Goal: Transaction & Acquisition: Download file/media

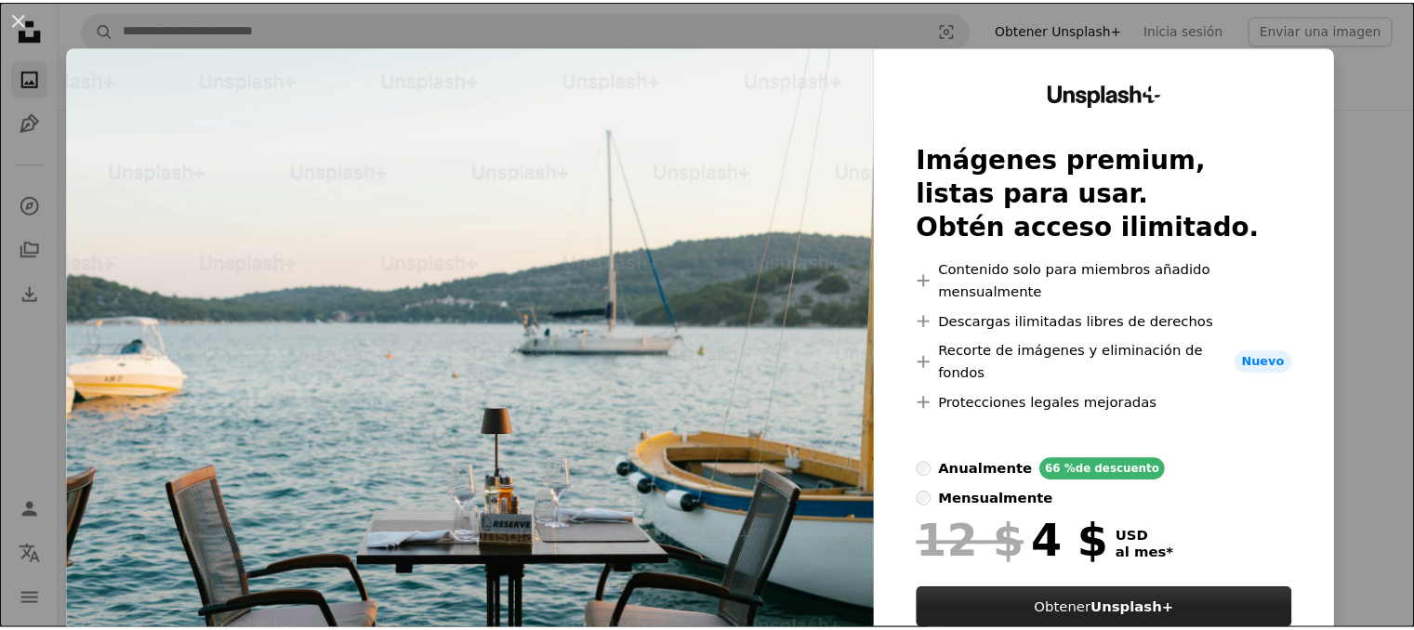
scroll to position [1638, 0]
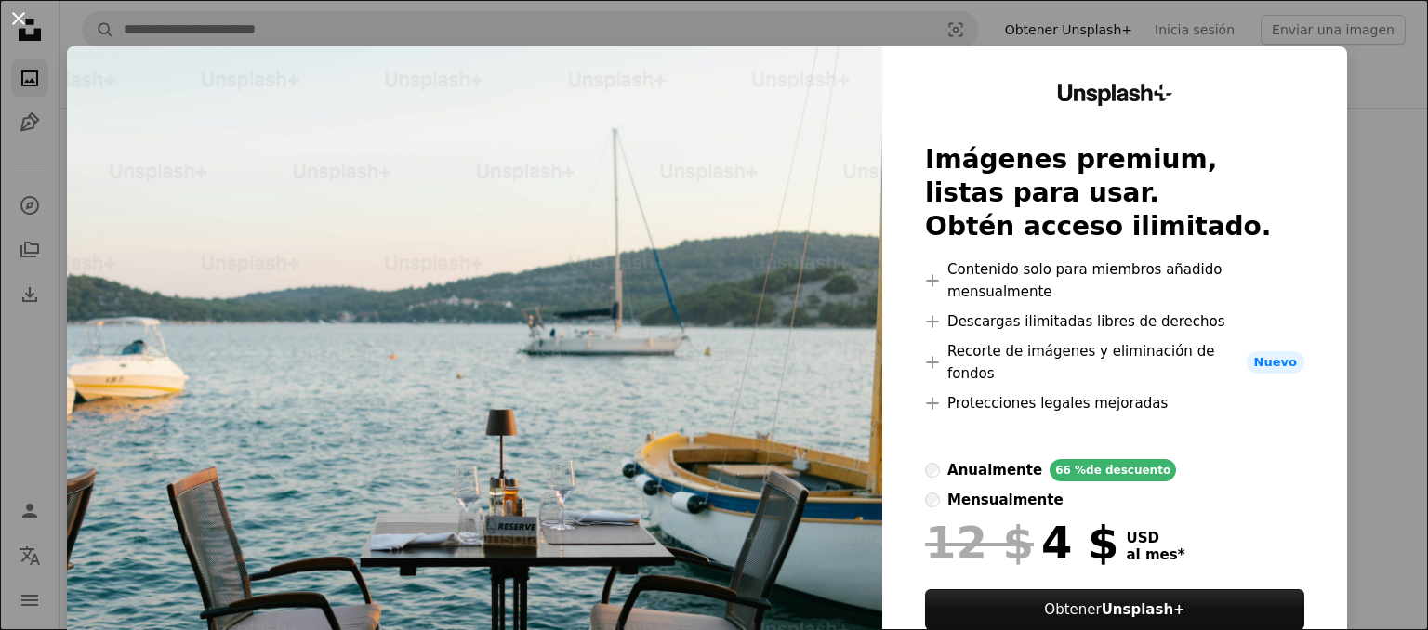
click at [19, 21] on button "An X shape" at bounding box center [18, 18] width 22 height 22
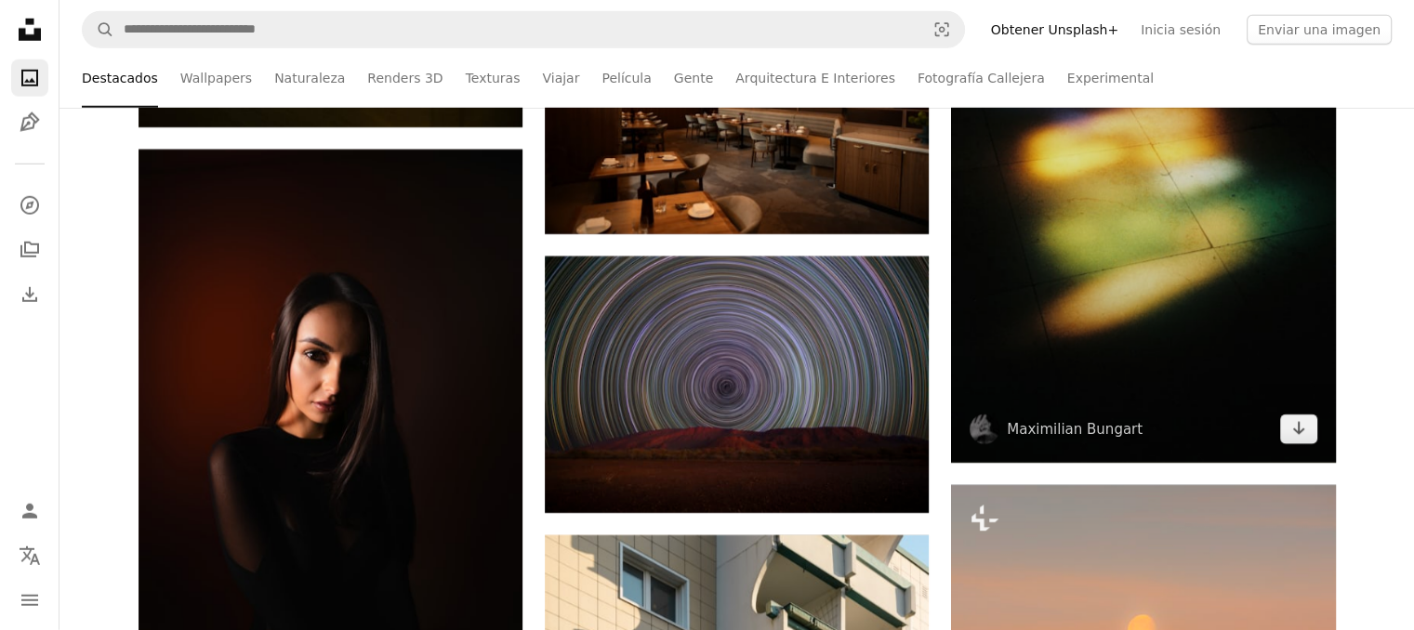
scroll to position [5507, 0]
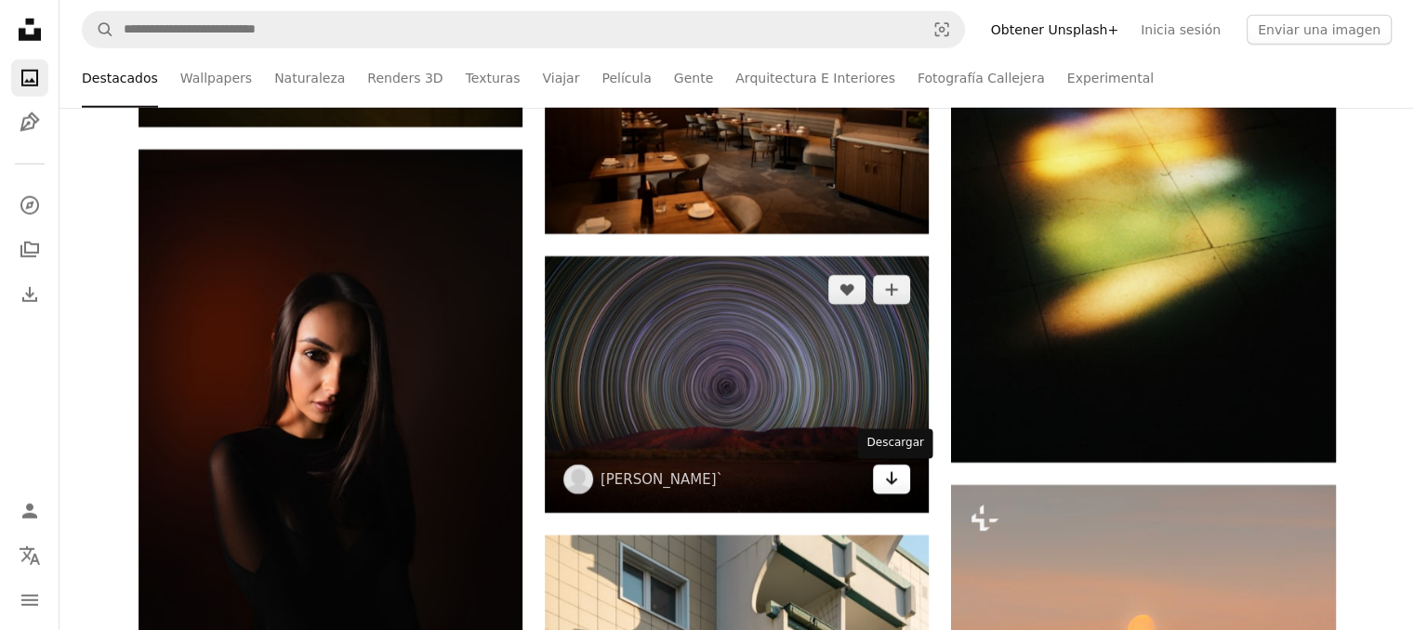
click at [891, 482] on icon "Descargar" at bounding box center [892, 478] width 12 height 13
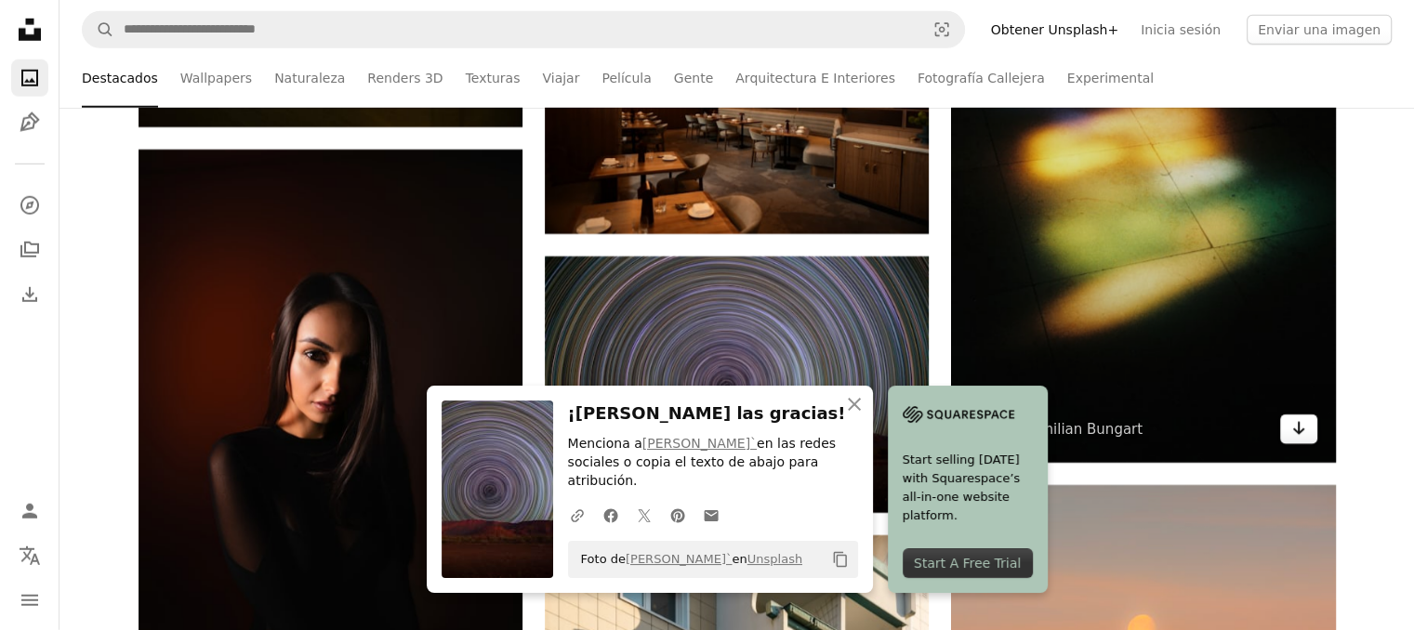
click at [1312, 431] on link "Arrow pointing down" at bounding box center [1298, 430] width 37 height 30
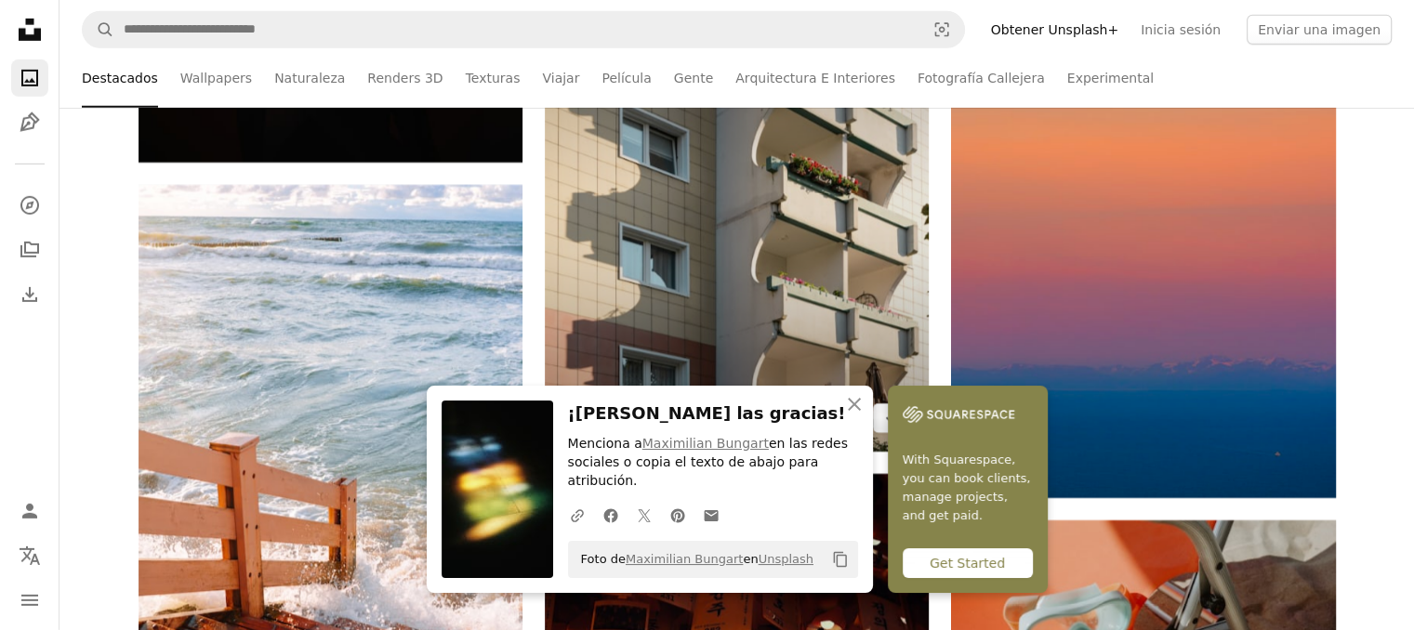
scroll to position [6212, 0]
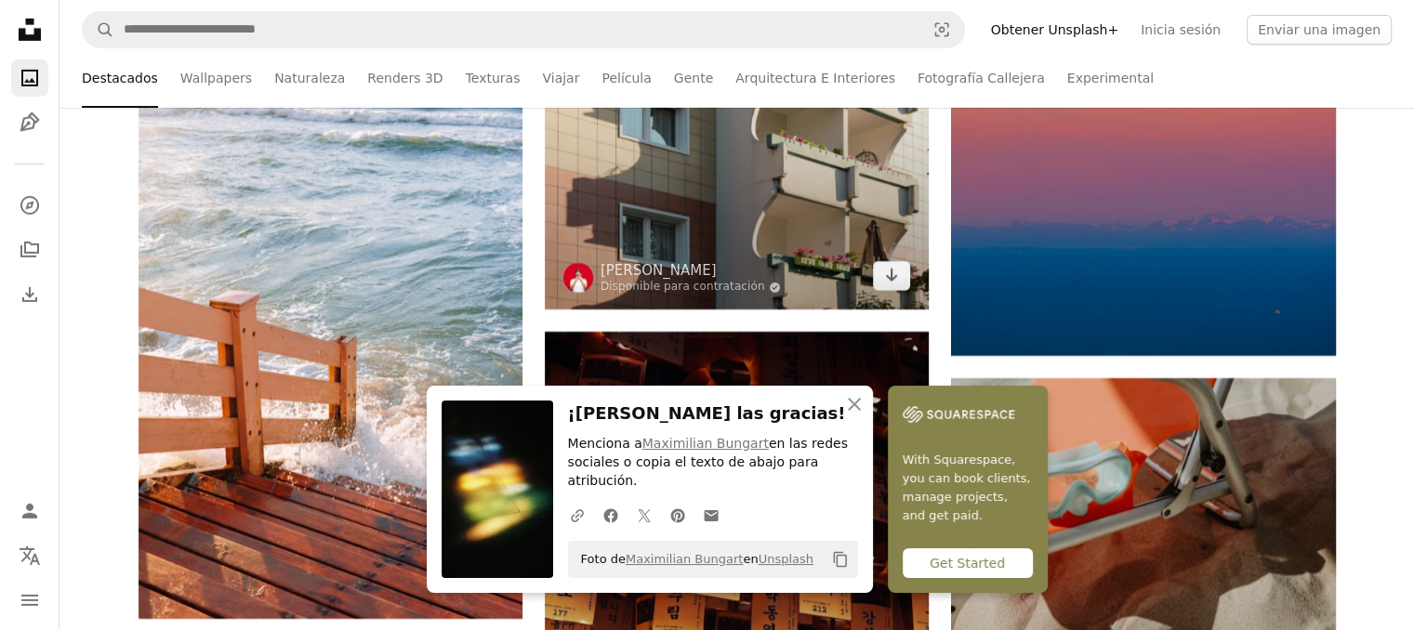
click at [885, 261] on img at bounding box center [737, 70] width 384 height 481
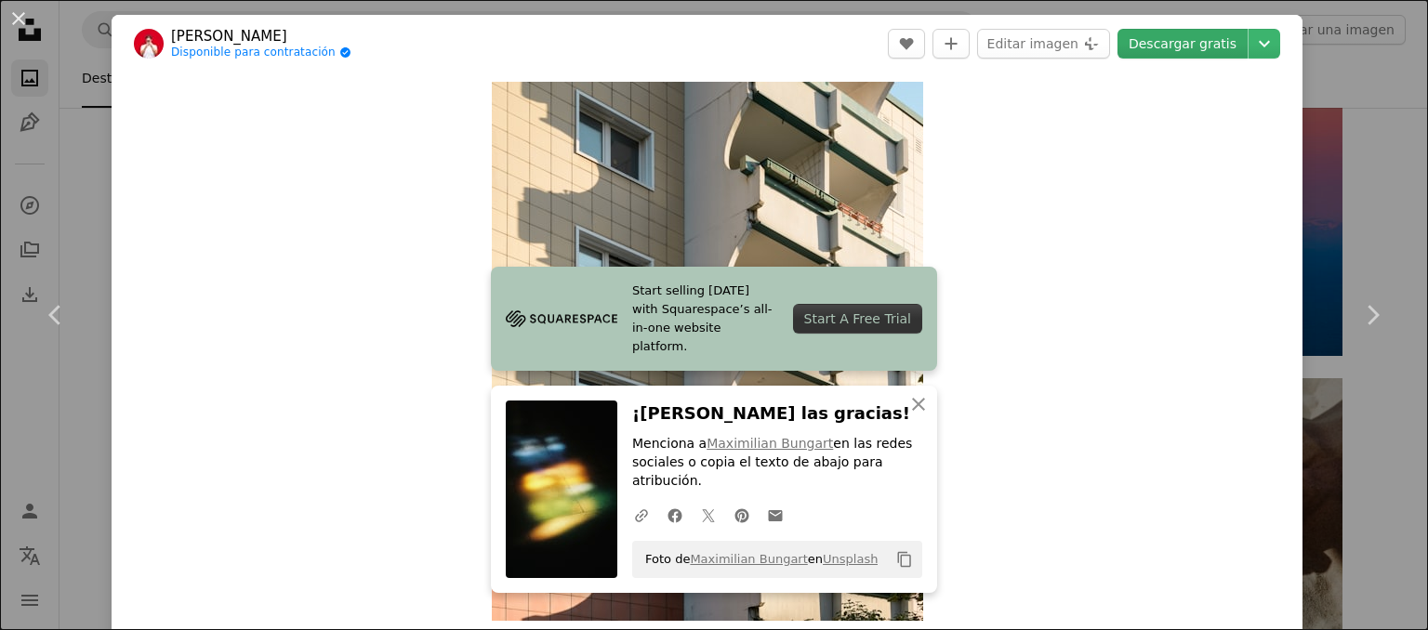
click at [1195, 34] on link "Descargar gratis" at bounding box center [1182, 44] width 130 height 30
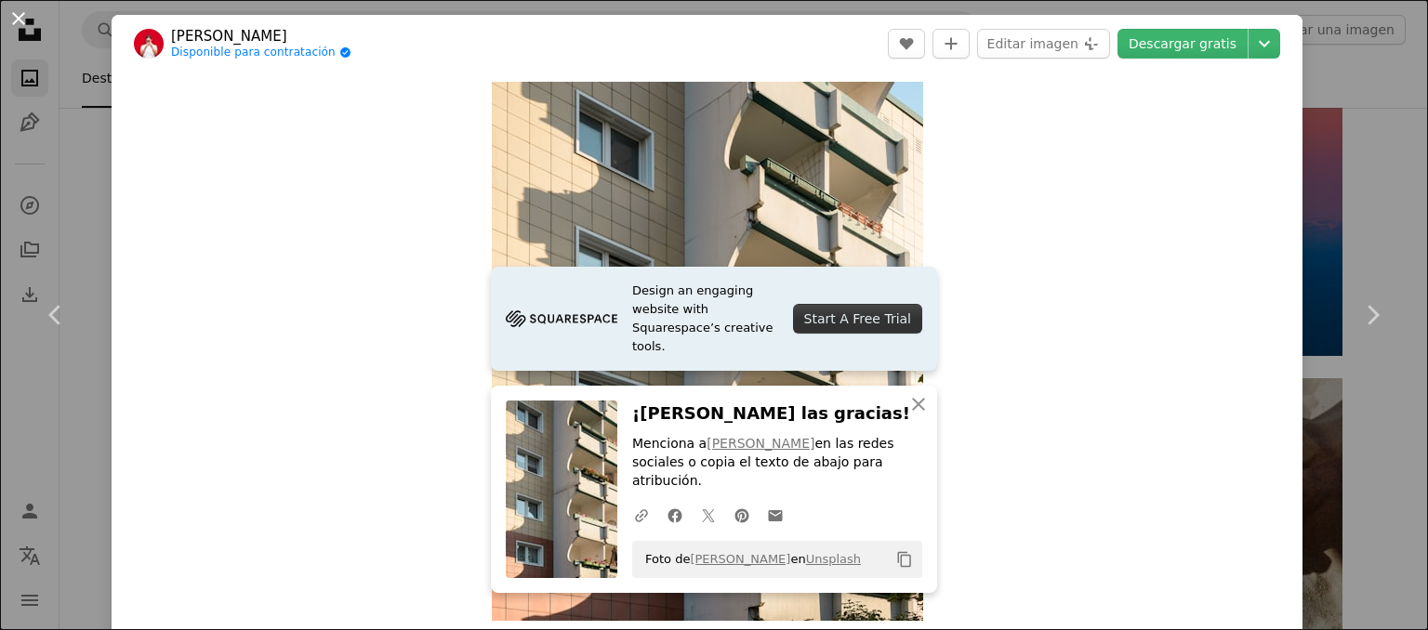
click at [30, 28] on button "An X shape" at bounding box center [18, 18] width 22 height 22
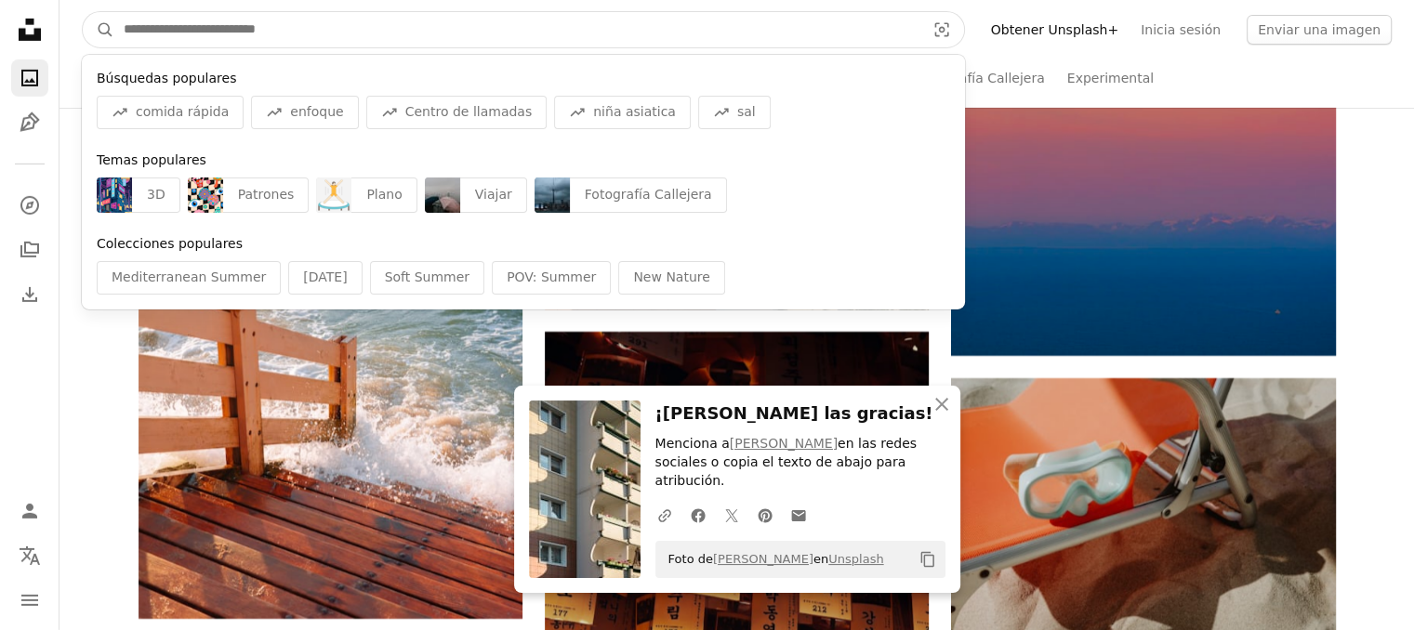
click at [136, 42] on input "Encuentra imágenes en todo el sitio" at bounding box center [516, 29] width 805 height 35
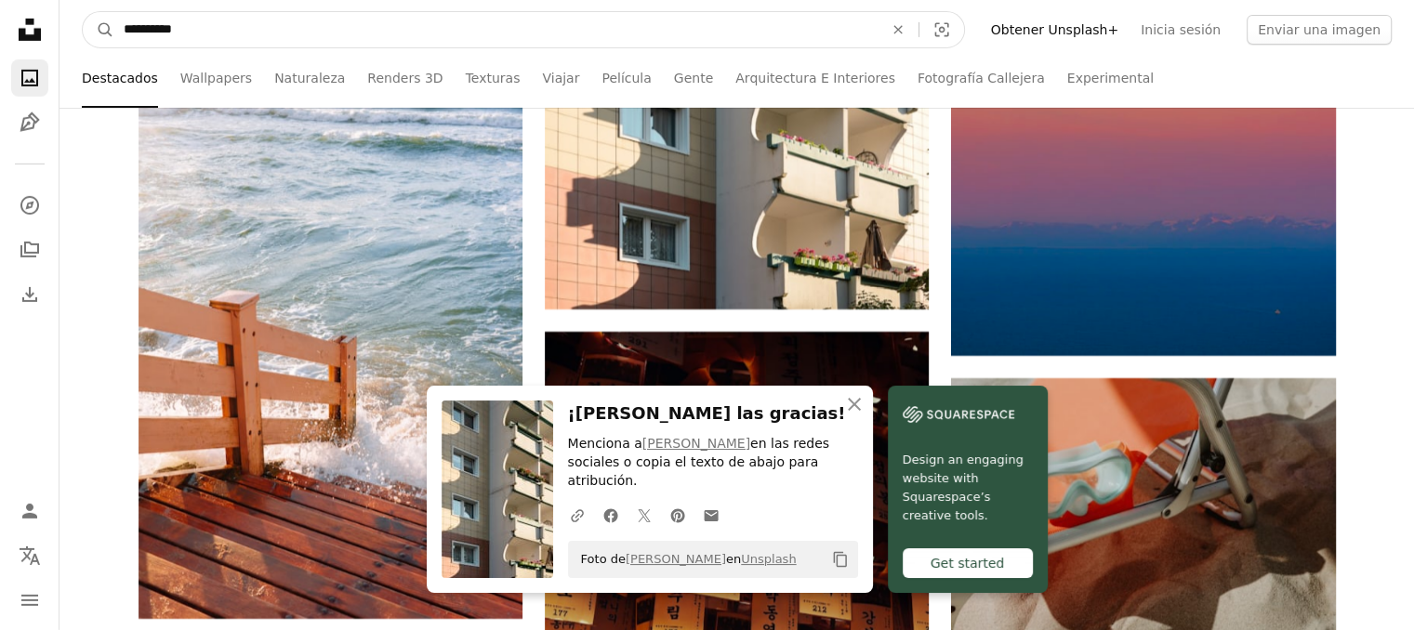
type input "**********"
click at [83, 12] on button "A magnifying glass" at bounding box center [99, 29] width 32 height 35
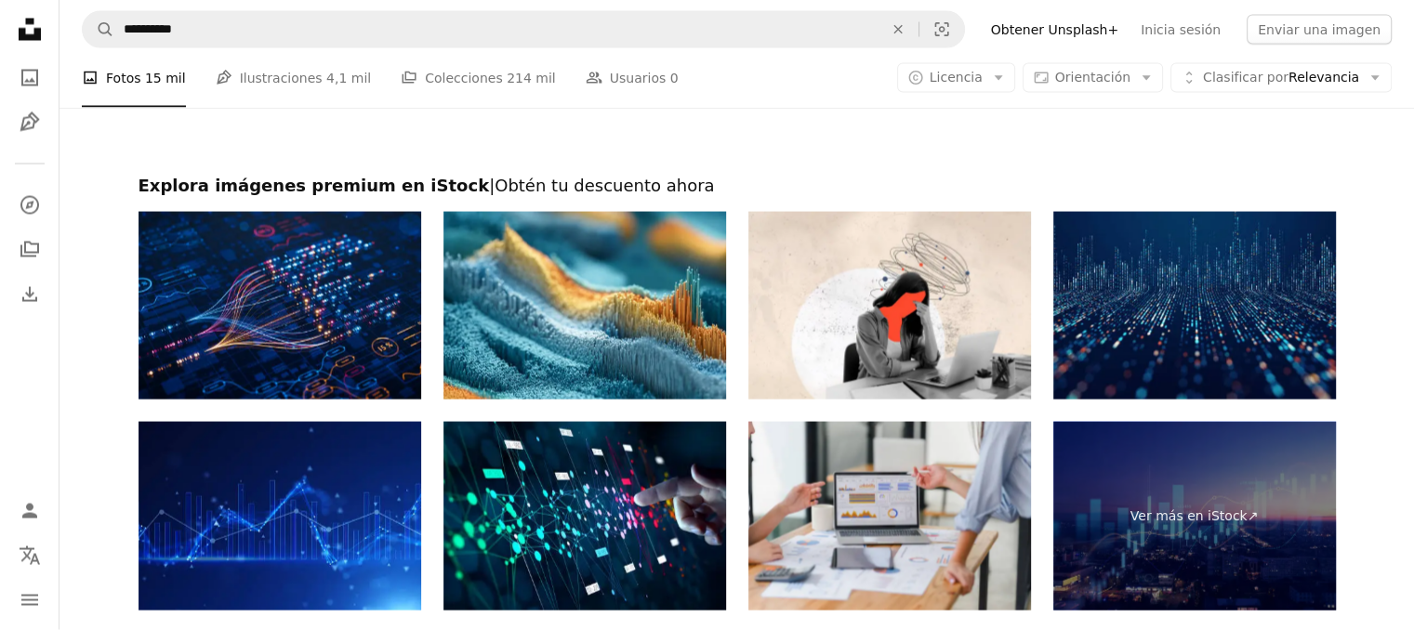
scroll to position [3997, 0]
